Goal: Task Accomplishment & Management: Use online tool/utility

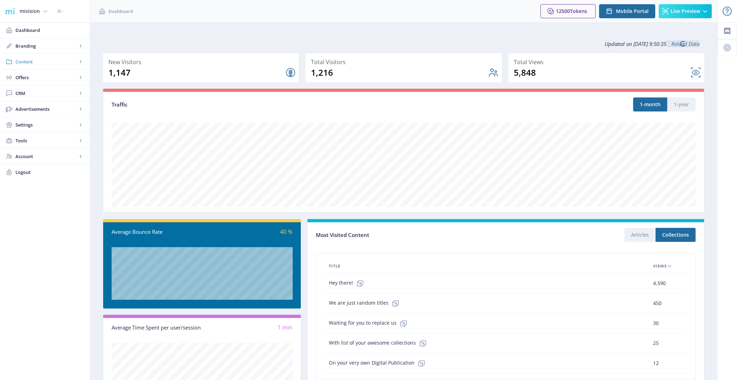
click at [45, 63] on span "Content" at bounding box center [46, 61] width 62 height 7
click at [47, 106] on span "Import PDF" at bounding box center [52, 109] width 60 height 7
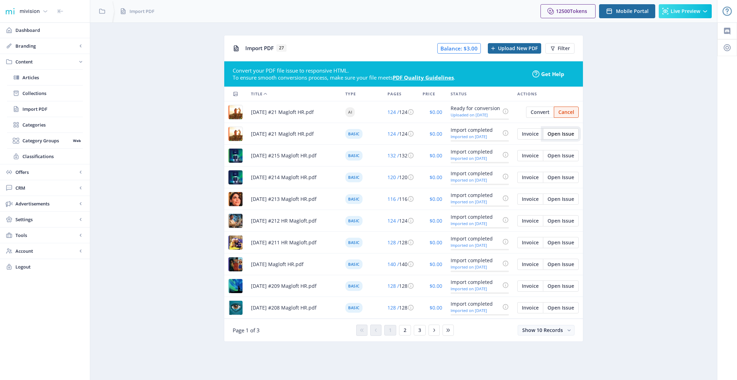
click at [571, 135] on span "Open Issue" at bounding box center [560, 134] width 27 height 6
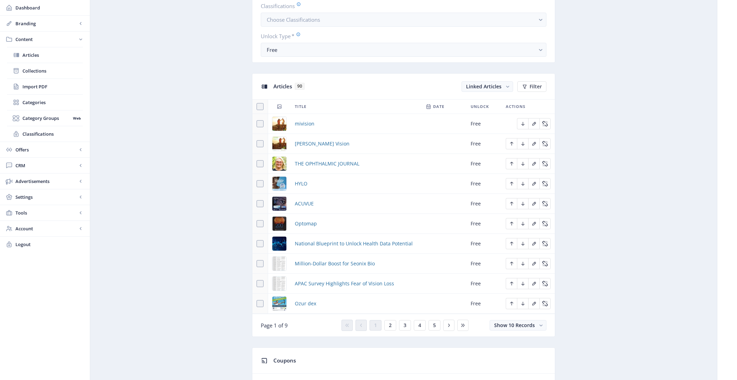
scroll to position [244, 0]
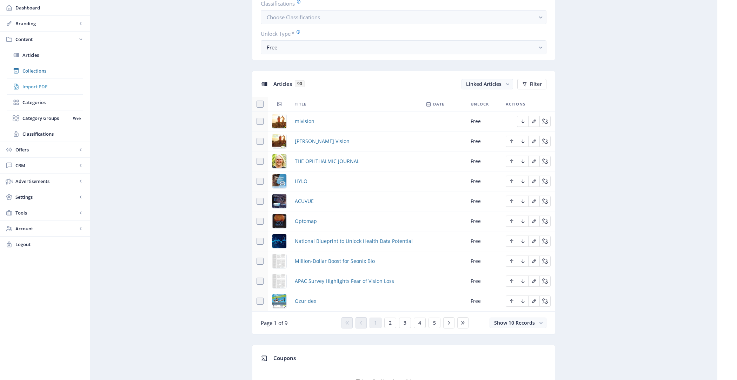
click at [59, 85] on span "Import PDF" at bounding box center [52, 86] width 60 height 7
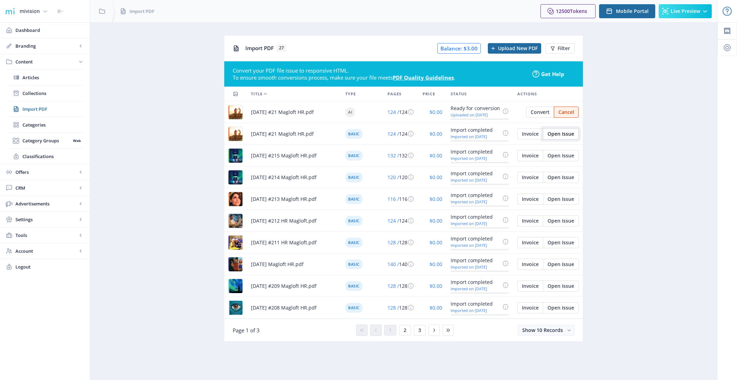
click at [562, 134] on span "Open Issue" at bounding box center [560, 134] width 27 height 6
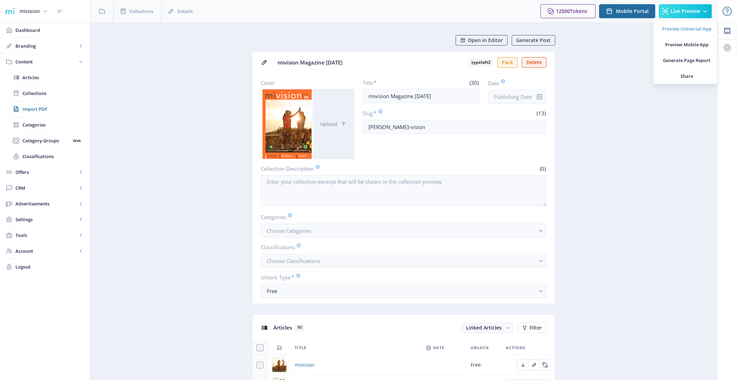
click at [681, 31] on span "Preview Universal App" at bounding box center [685, 28] width 49 height 7
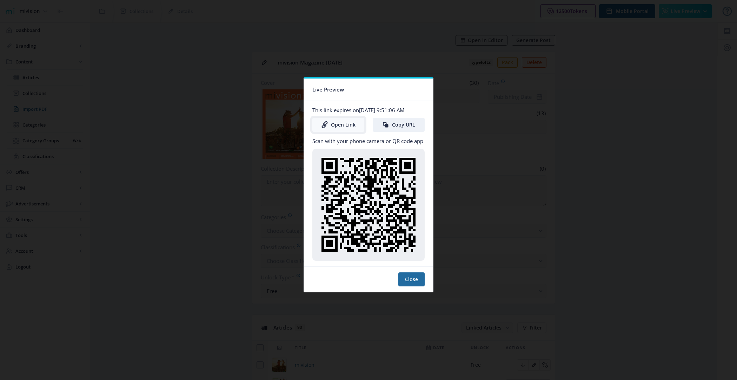
click at [335, 129] on link "Open Link" at bounding box center [338, 125] width 52 height 14
